Goal: Communication & Community: Ask a question

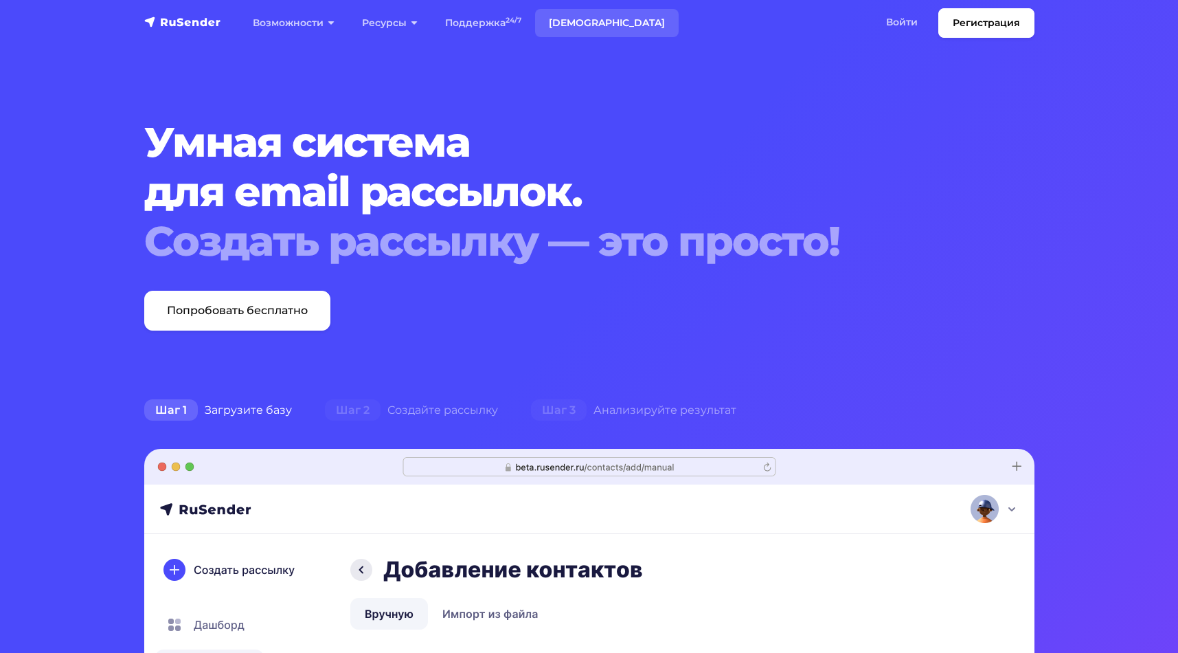
click at [573, 20] on link "[DEMOGRAPHIC_DATA]" at bounding box center [607, 23] width 144 height 28
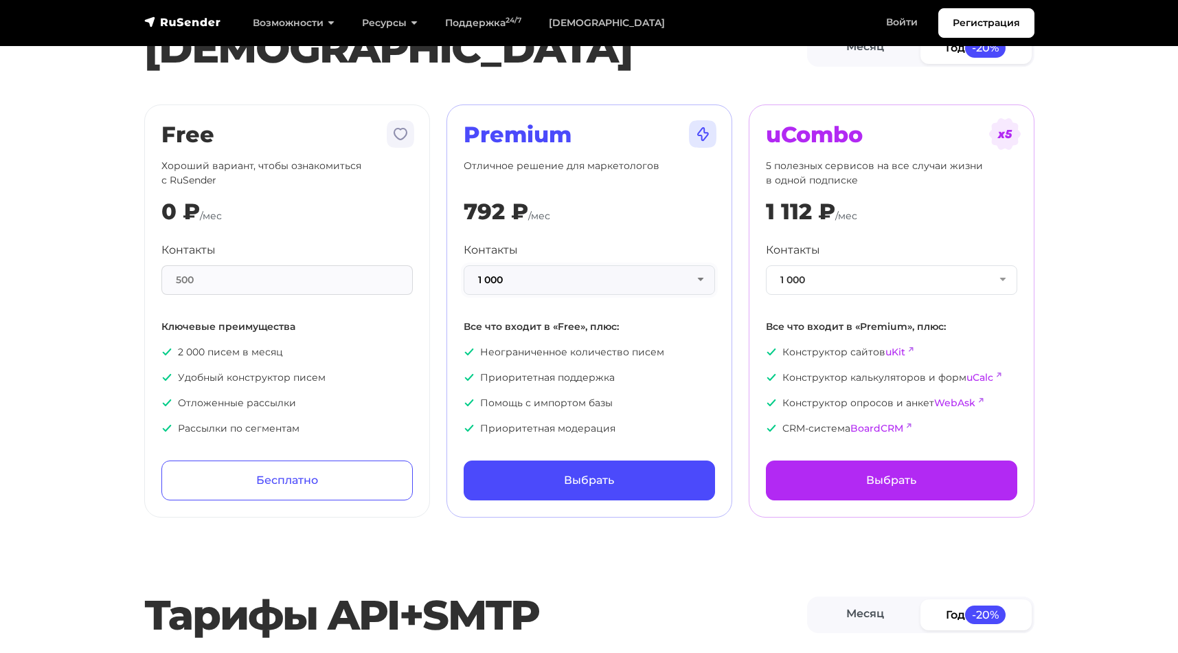
click at [696, 276] on button "1 000" at bounding box center [589, 280] width 251 height 30
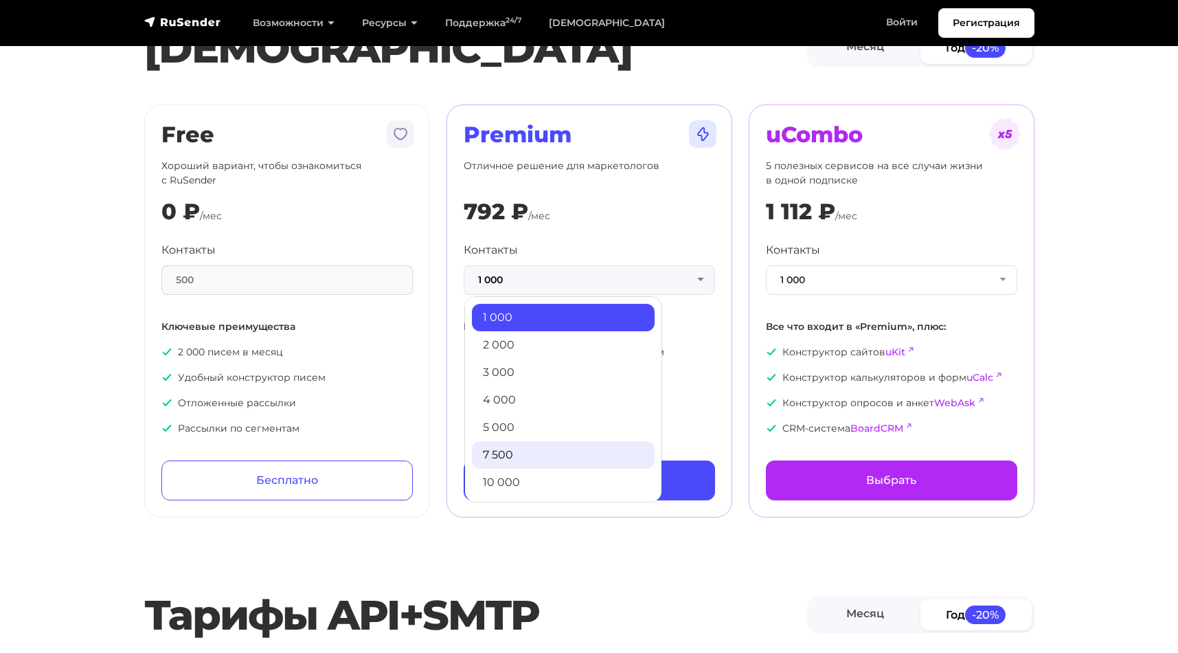
click at [553, 457] on link "7 500" at bounding box center [563, 454] width 183 height 27
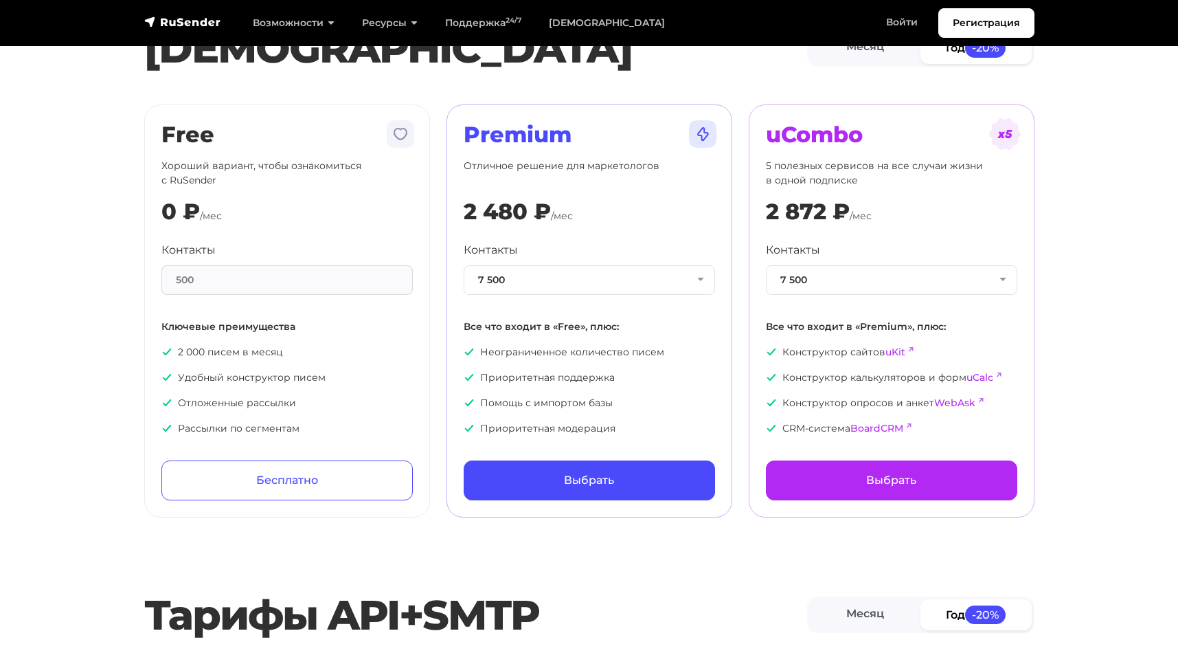
click at [697, 131] on img at bounding box center [702, 133] width 33 height 33
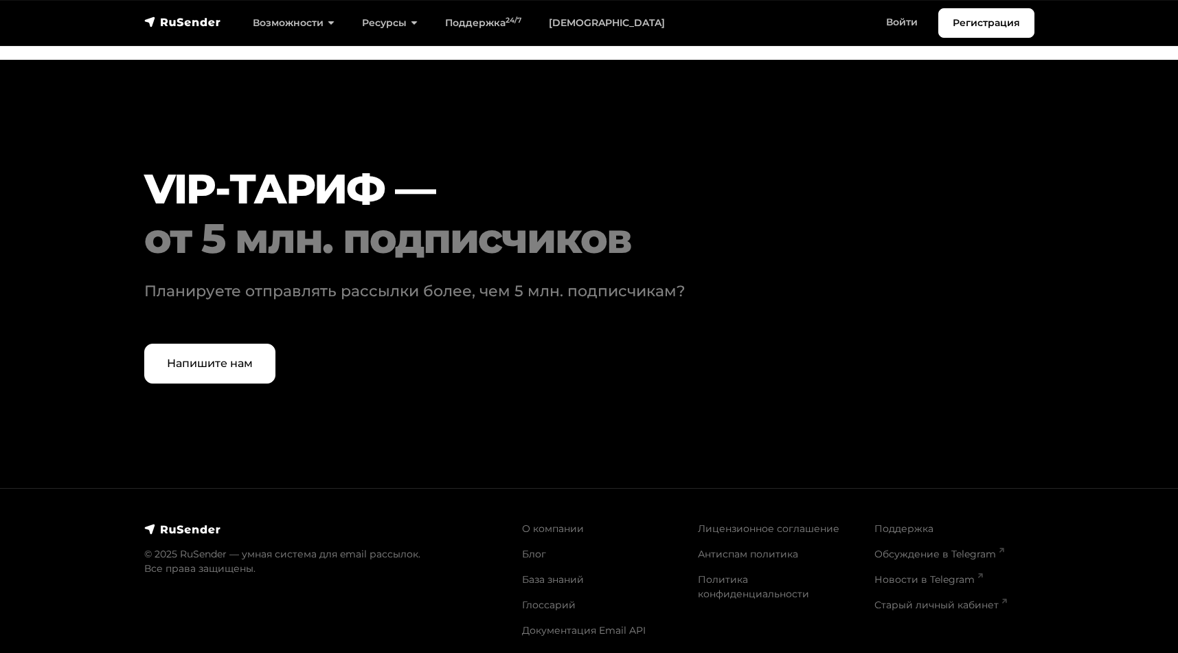
scroll to position [4144, 0]
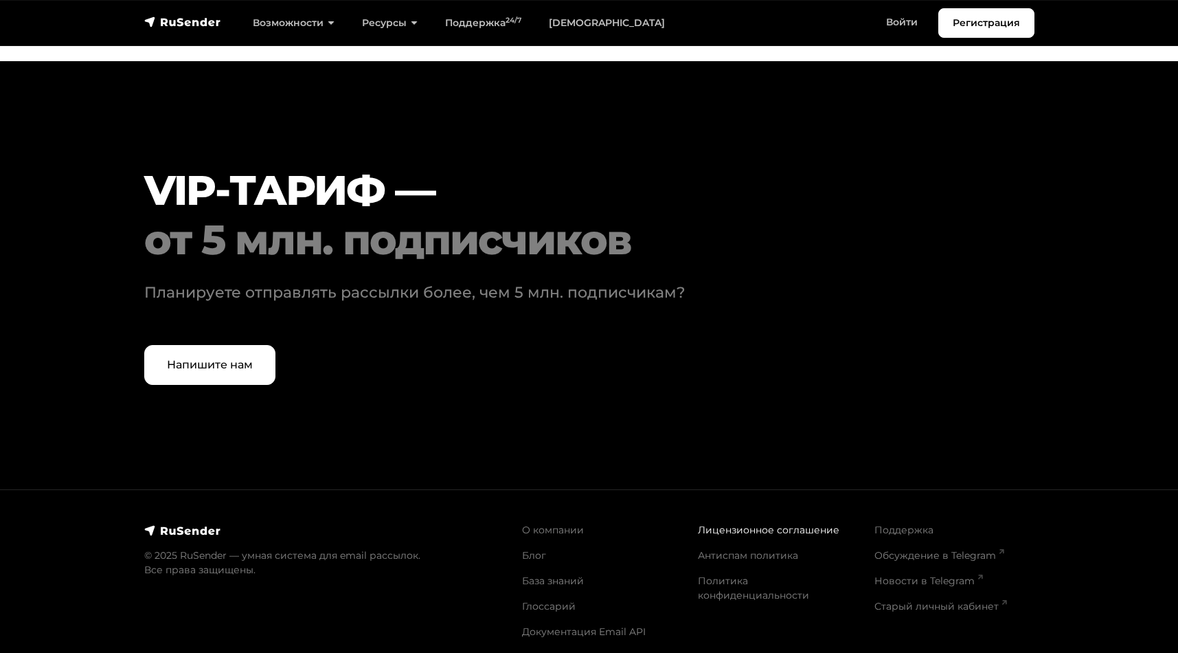
click at [717, 524] on link "Лицензионное соглашение" at bounding box center [769, 530] width 142 height 12
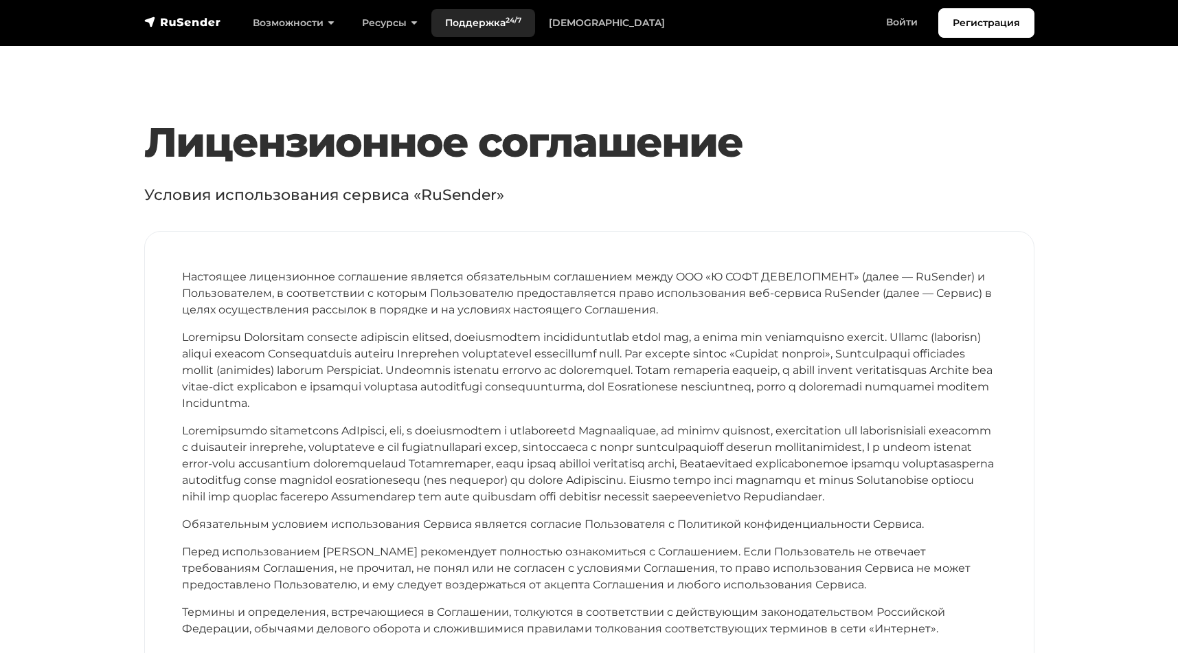
click at [458, 23] on link "Поддержка 24/7" at bounding box center [483, 23] width 104 height 28
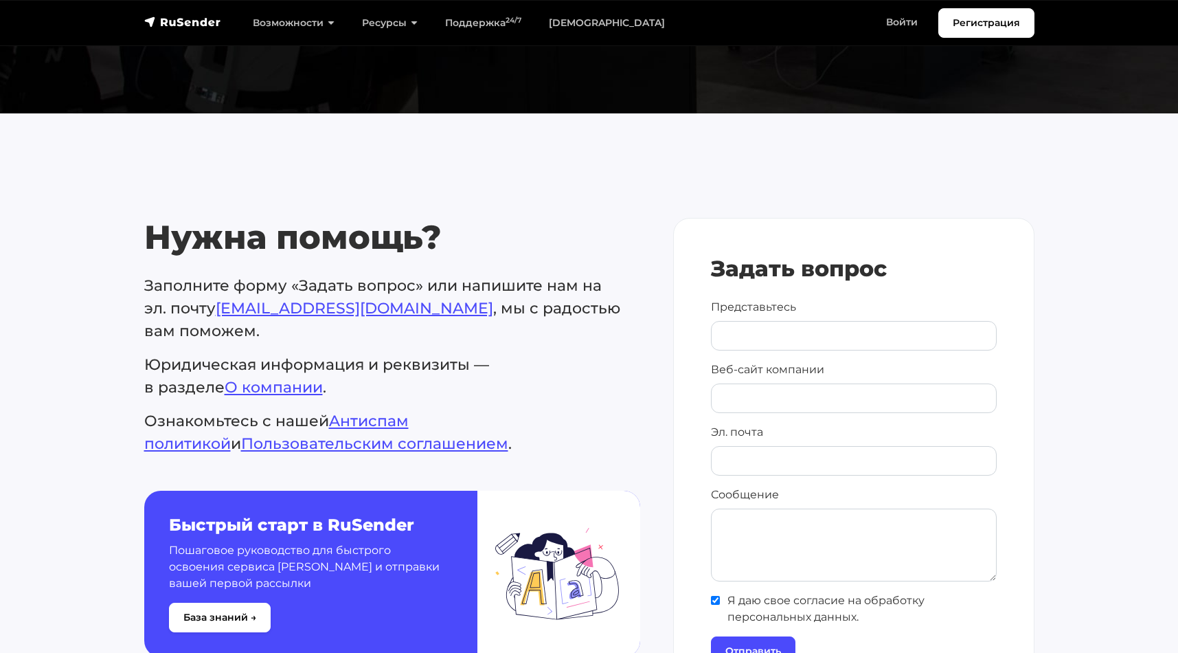
scroll to position [481, 0]
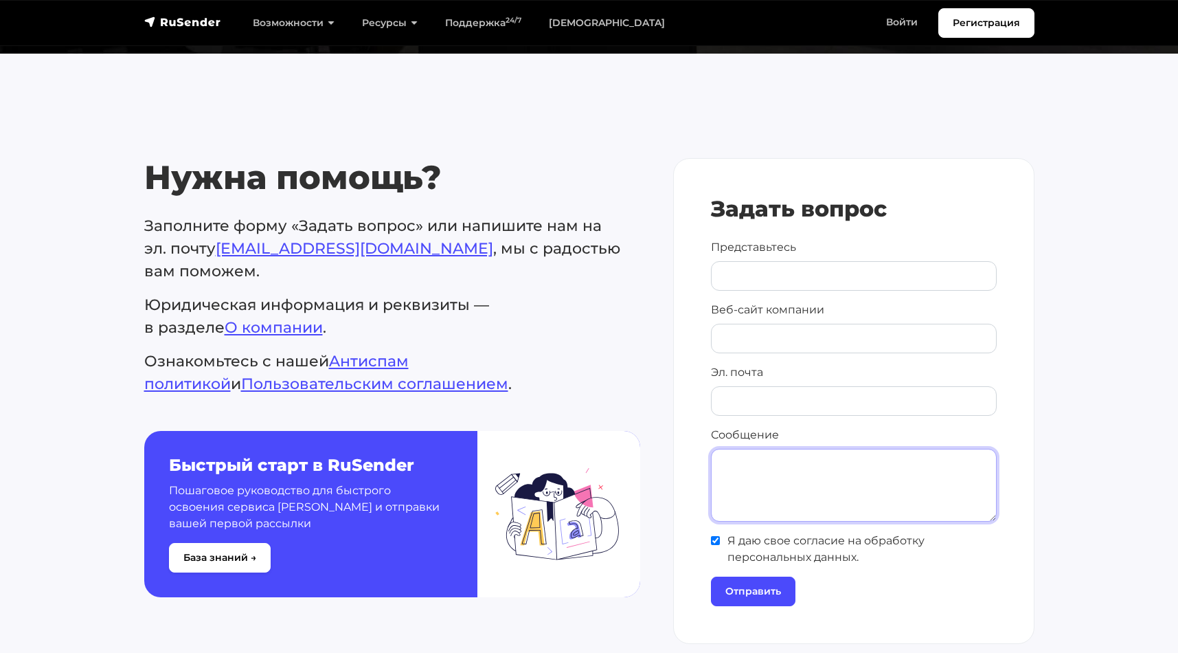
click at [769, 484] on textarea "Сообщение" at bounding box center [854, 485] width 286 height 73
click at [878, 470] on textarea "Добрый день, мы некомерческая организация" at bounding box center [854, 485] width 286 height 73
click at [962, 460] on textarea "Добрый день, мы некомерческая организация" at bounding box center [854, 485] width 286 height 73
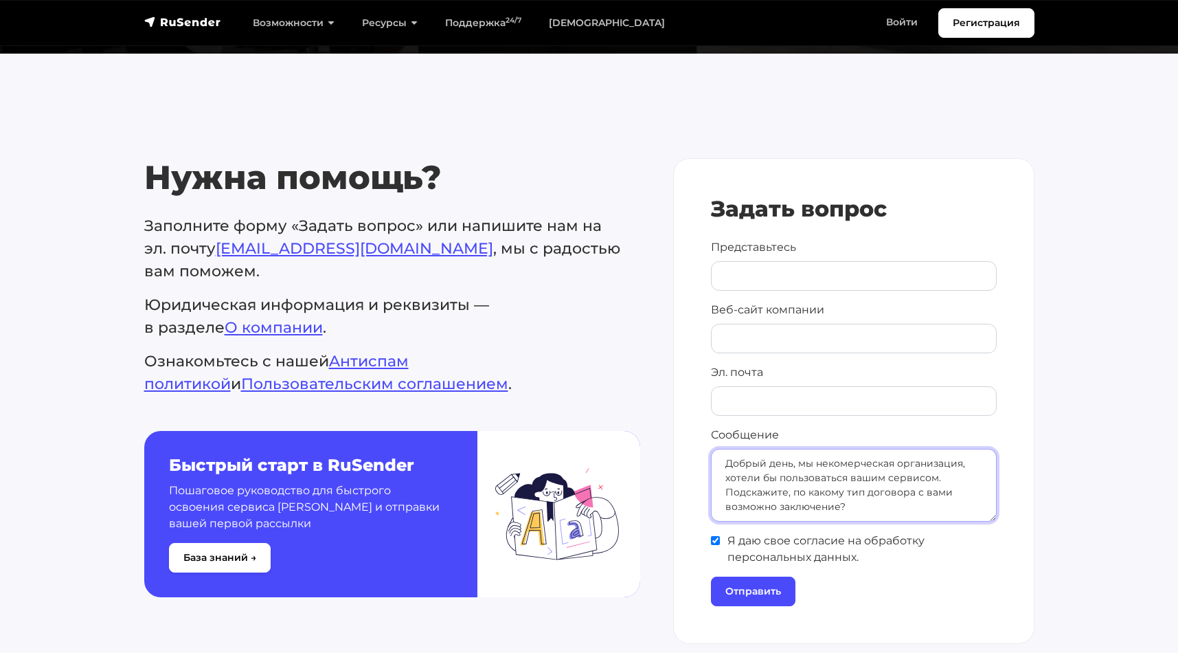
type textarea "Добрый день, мы некомерческая организация, хотели бы пользоваться вашим сервисо…"
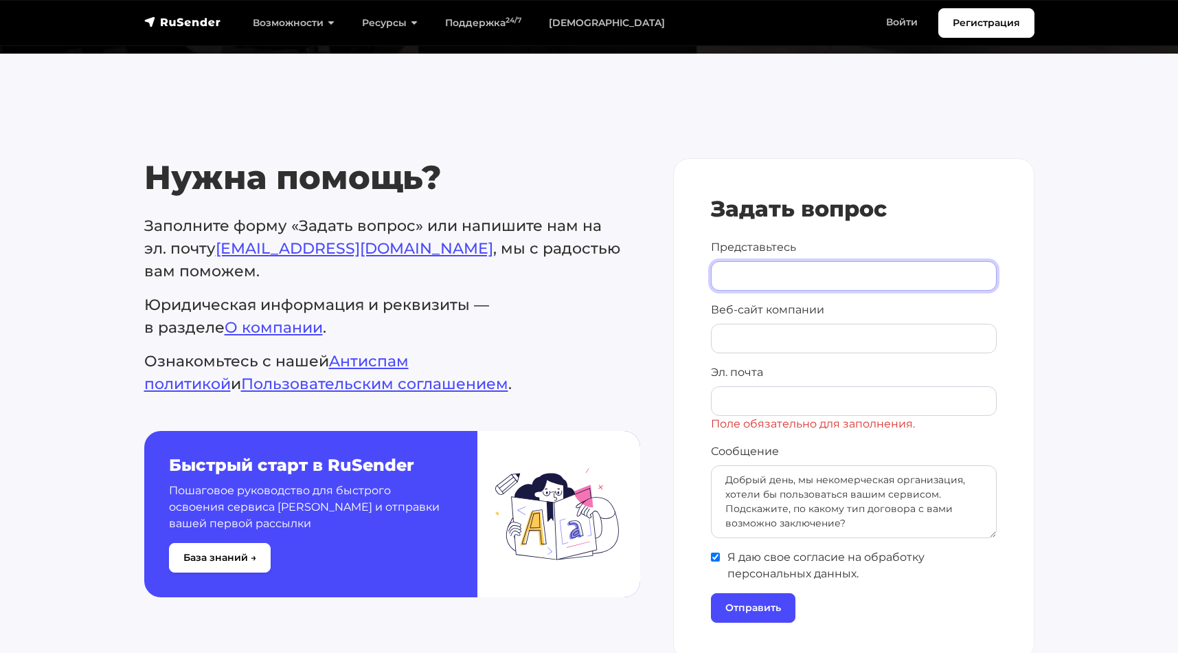
click at [786, 273] on input "Представьтесь" at bounding box center [854, 276] width 286 height 30
type input "[PERSON_NAME]"
click at [747, 339] on input "Веб-сайт компании" at bounding box center [854, 339] width 286 height 30
paste input "[URL][DOMAIN_NAME]"
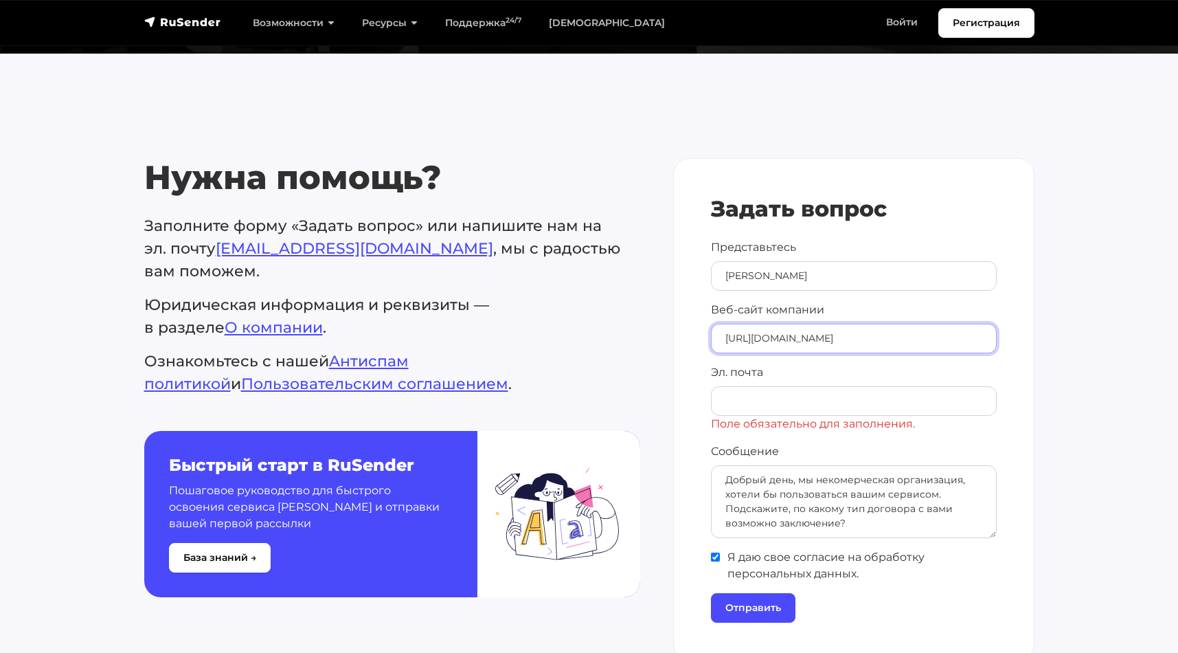
type input "[URL][DOMAIN_NAME]"
click at [736, 398] on input "Эл. почта" at bounding box center [854, 401] width 286 height 30
type input "[EMAIL_ADDRESS][DOMAIN_NAME]"
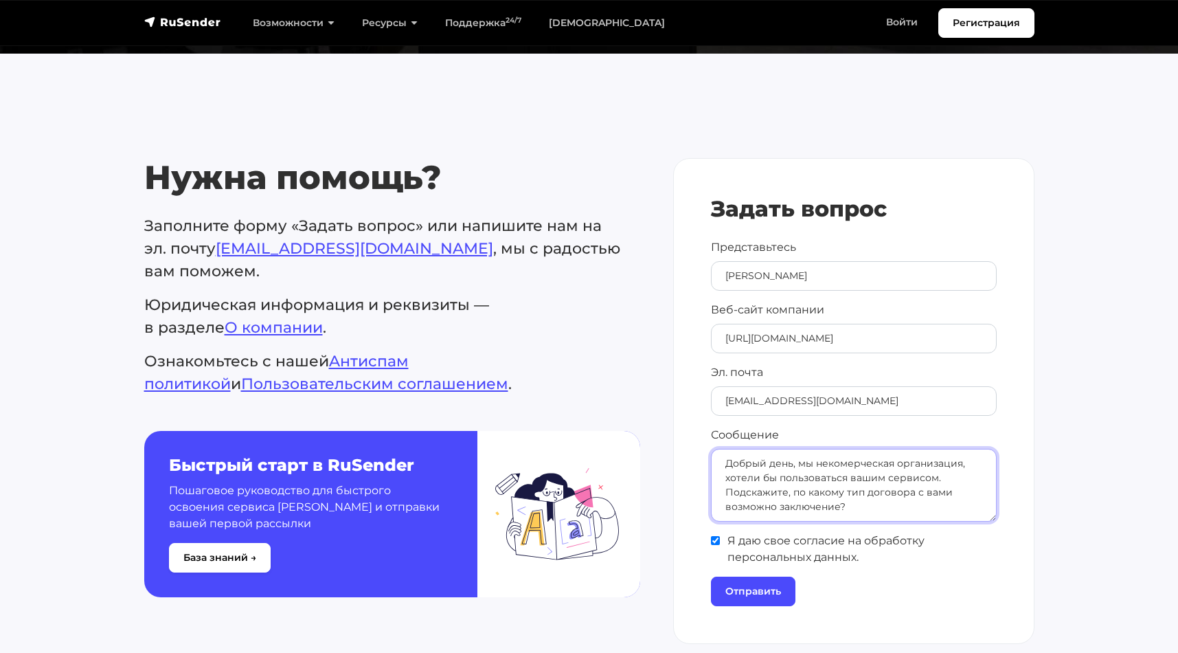
click at [860, 491] on textarea "Добрый день, мы некомерческая организация, хотели бы пользоваться вашим сервисо…" at bounding box center [854, 485] width 286 height 73
type textarea "Добрый день, мы некомерческая организация, хотели бы пользоваться вашим сервисо…"
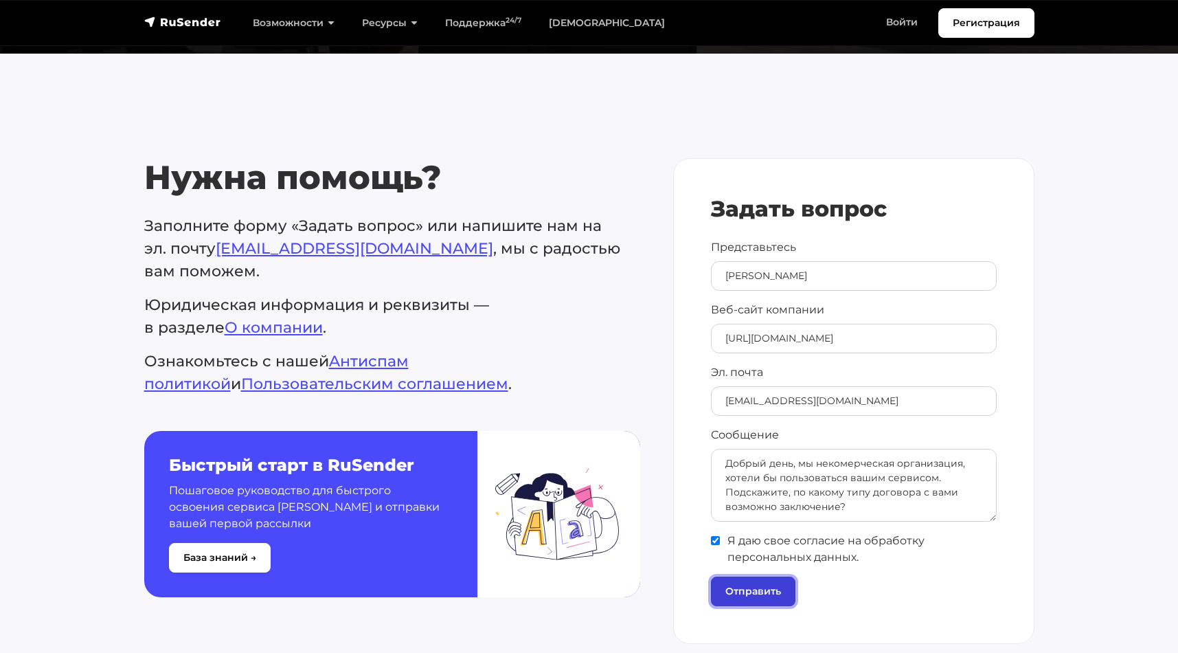
click at [741, 581] on input "Отправить" at bounding box center [753, 591] width 85 height 30
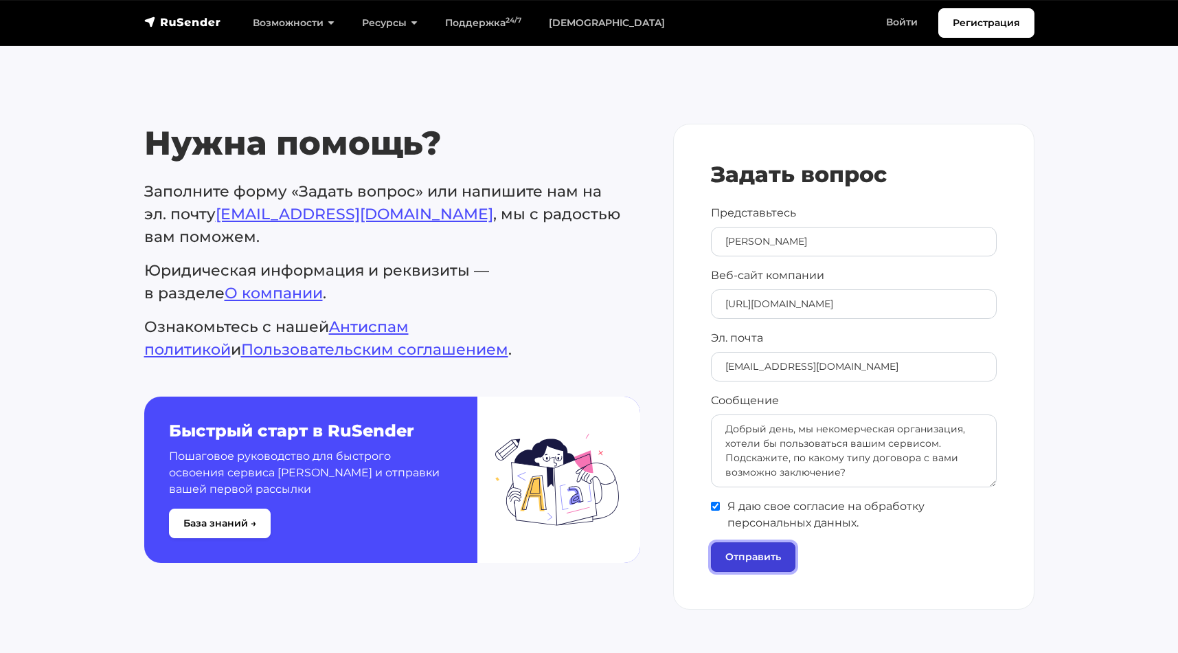
scroll to position [550, 0]
